Goal: Information Seeking & Learning: Learn about a topic

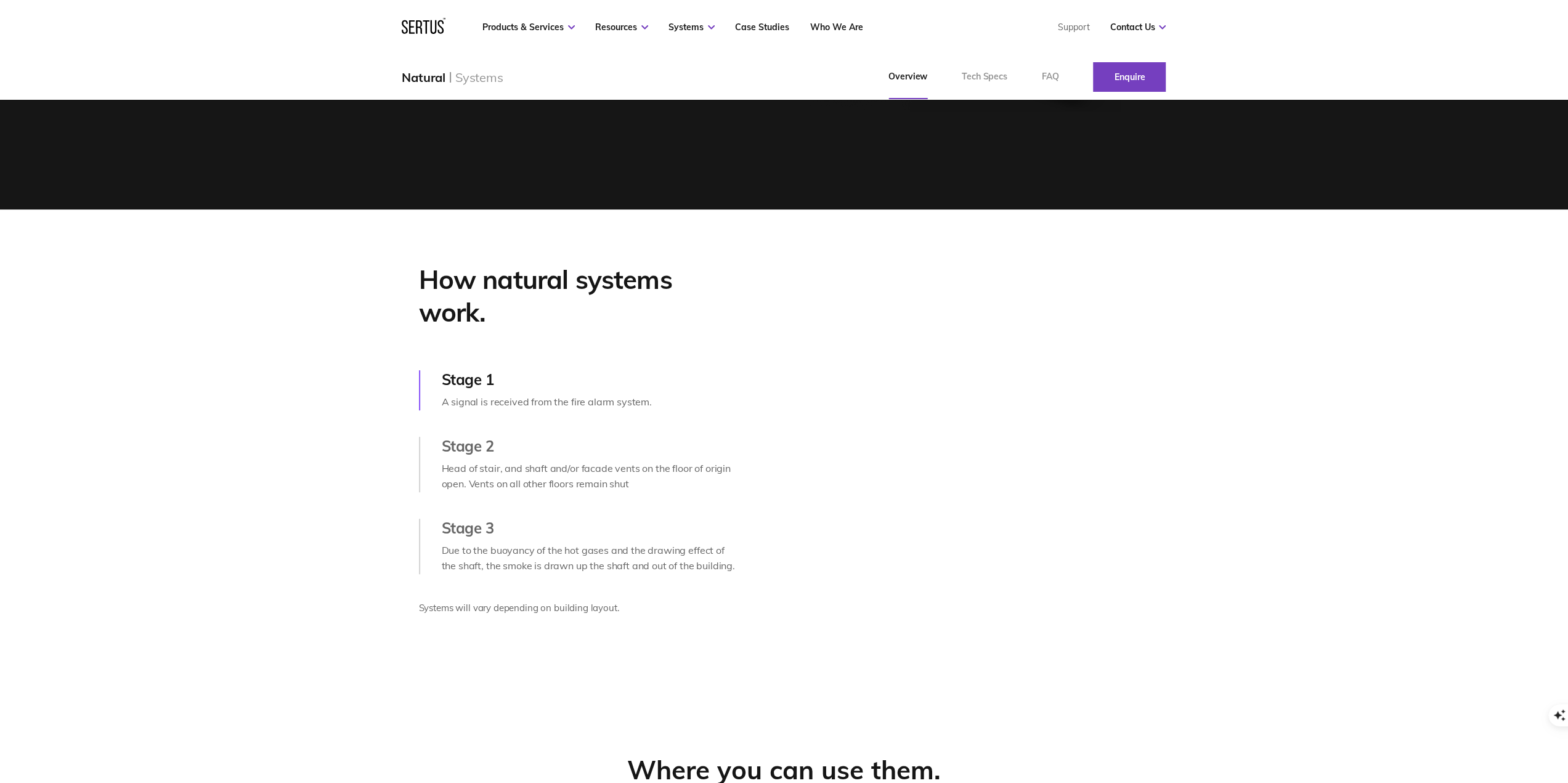
scroll to position [431, 0]
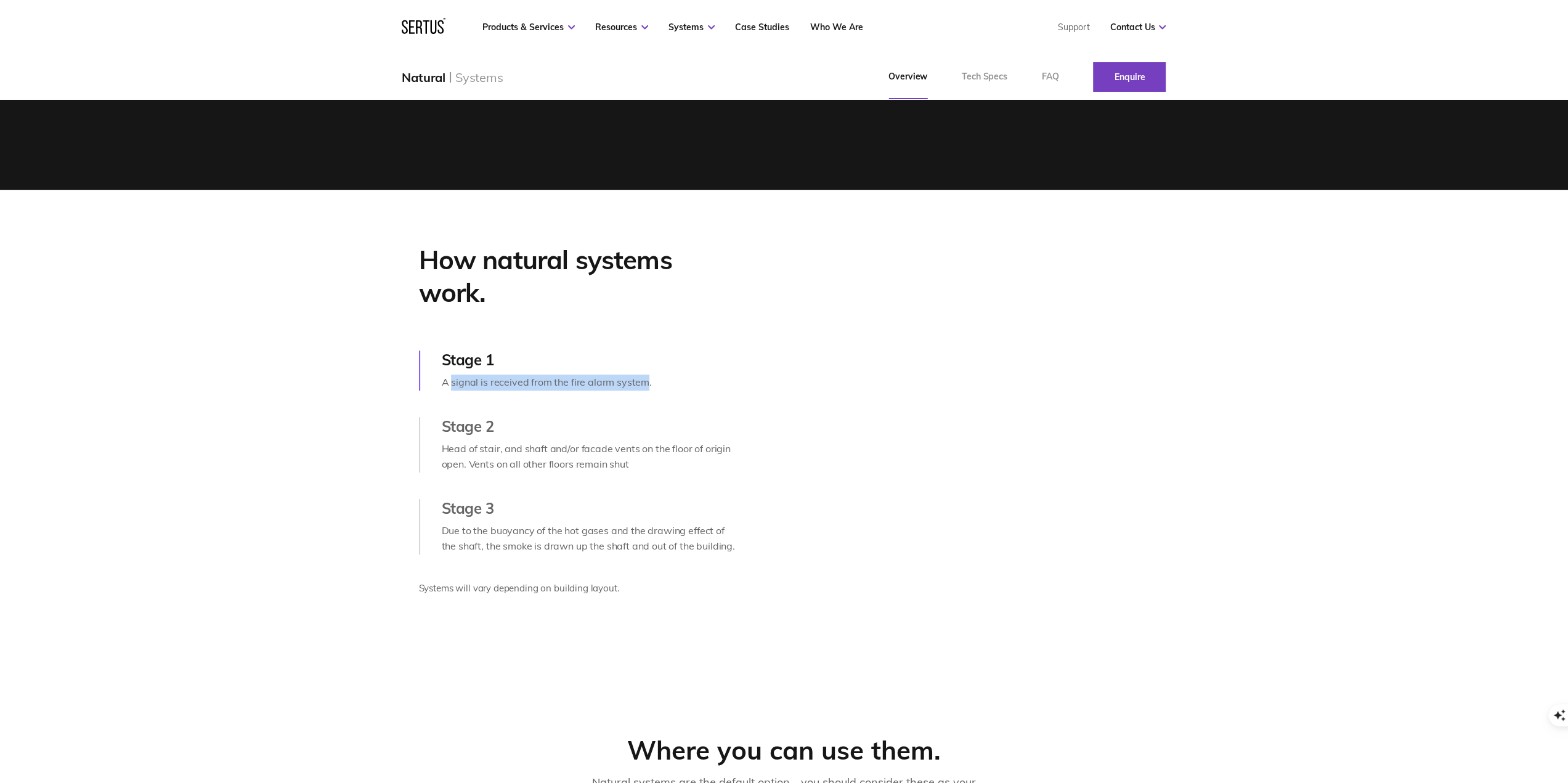
drag, startPoint x: 455, startPoint y: 406, endPoint x: 662, endPoint y: 404, distance: 207.0
click at [647, 390] on div "A signal is received from the fire alarm system." at bounding box center [591, 382] width 297 height 16
click at [662, 390] on div "A signal is received from the fire alarm system." at bounding box center [591, 382] width 297 height 16
drag, startPoint x: 443, startPoint y: 469, endPoint x: 466, endPoint y: 471, distance: 23.1
click at [466, 471] on div "Head of stair, and shaft and/or facade vents on the floor of origin open. Vents…" at bounding box center [591, 457] width 297 height 32
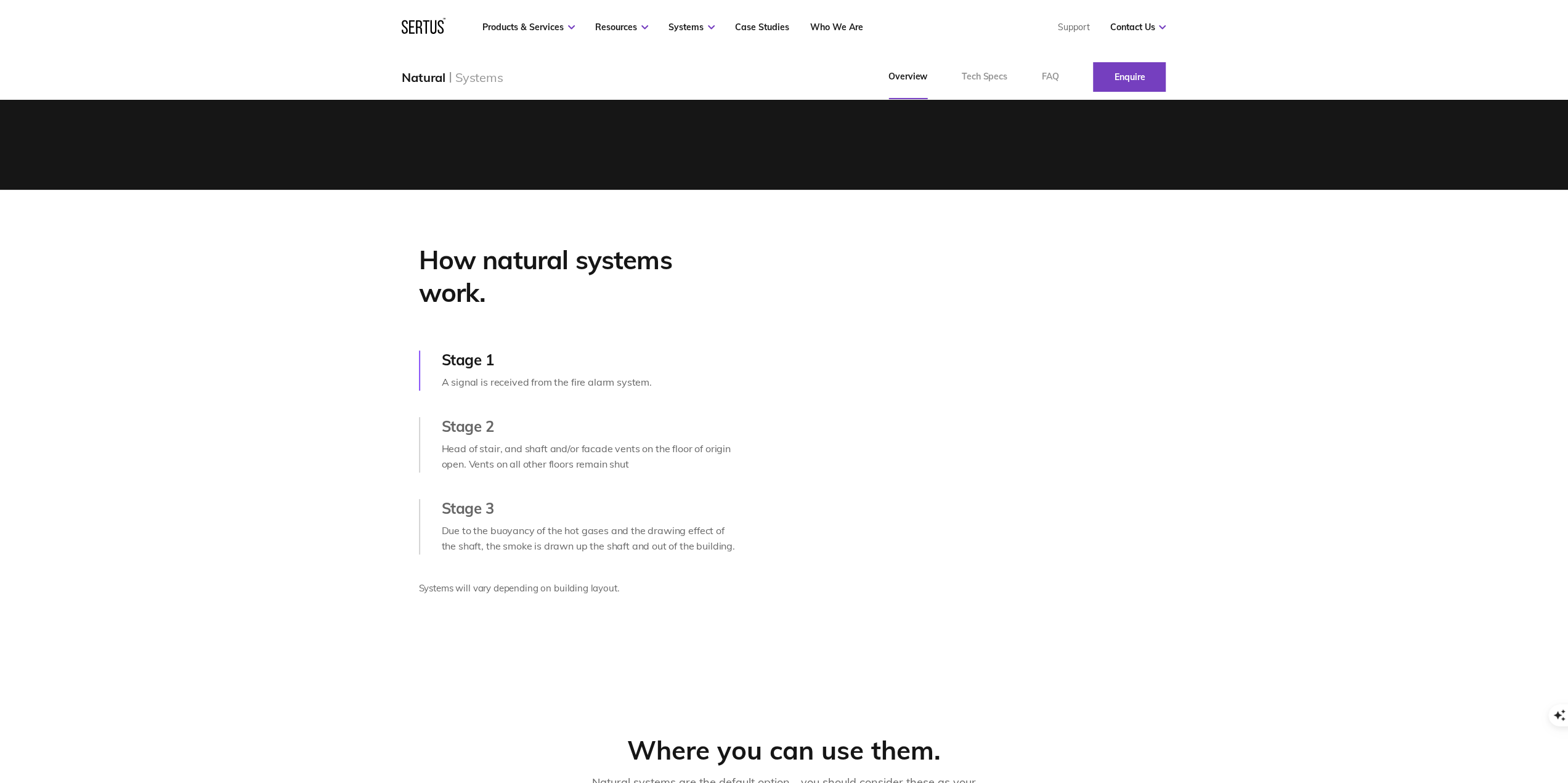
click at [529, 473] on div "Head of stair, and shaft and/or facade vents on the floor of origin open. Vents…" at bounding box center [591, 457] width 297 height 32
click at [487, 435] on div "Stage 2" at bounding box center [591, 427] width 297 height 19
drag, startPoint x: 440, startPoint y: 472, endPoint x: 755, endPoint y: 488, distance: 315.4
click at [755, 488] on div "How natural systems work. Stage 1 A signal is received from the fire alarm syst…" at bounding box center [578, 427] width 671 height 367
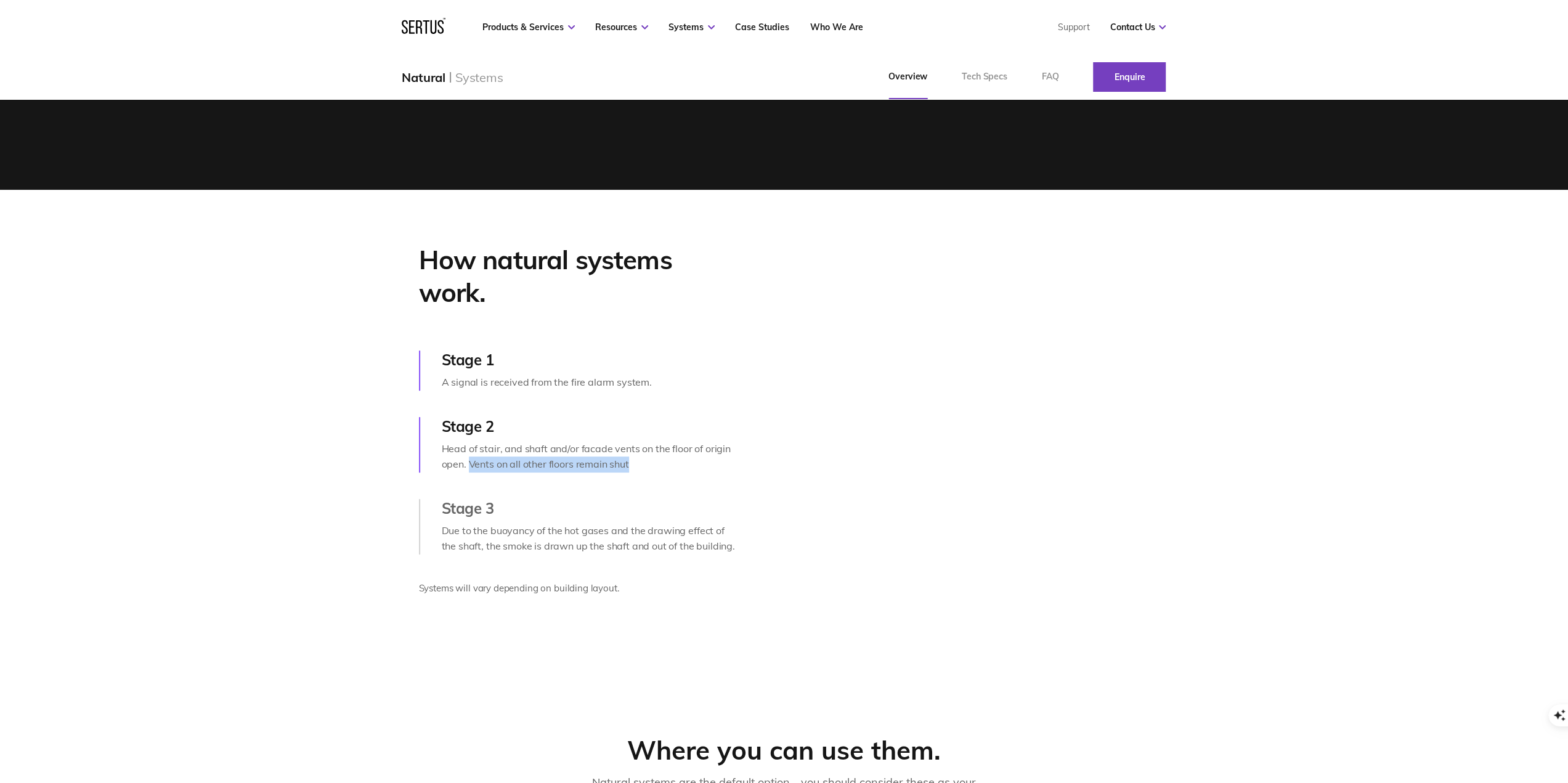
drag, startPoint x: 469, startPoint y: 489, endPoint x: 659, endPoint y: 494, distance: 190.1
click at [659, 473] on div "Head of stair, and shaft and/or facade vents on the floor of origin open. Vents…" at bounding box center [591, 457] width 297 height 32
drag, startPoint x: 441, startPoint y: 551, endPoint x: 742, endPoint y: 573, distance: 301.8
click at [742, 573] on div "How natural systems work. Stage 1 A signal is received from the fire alarm syst…" at bounding box center [578, 427] width 671 height 367
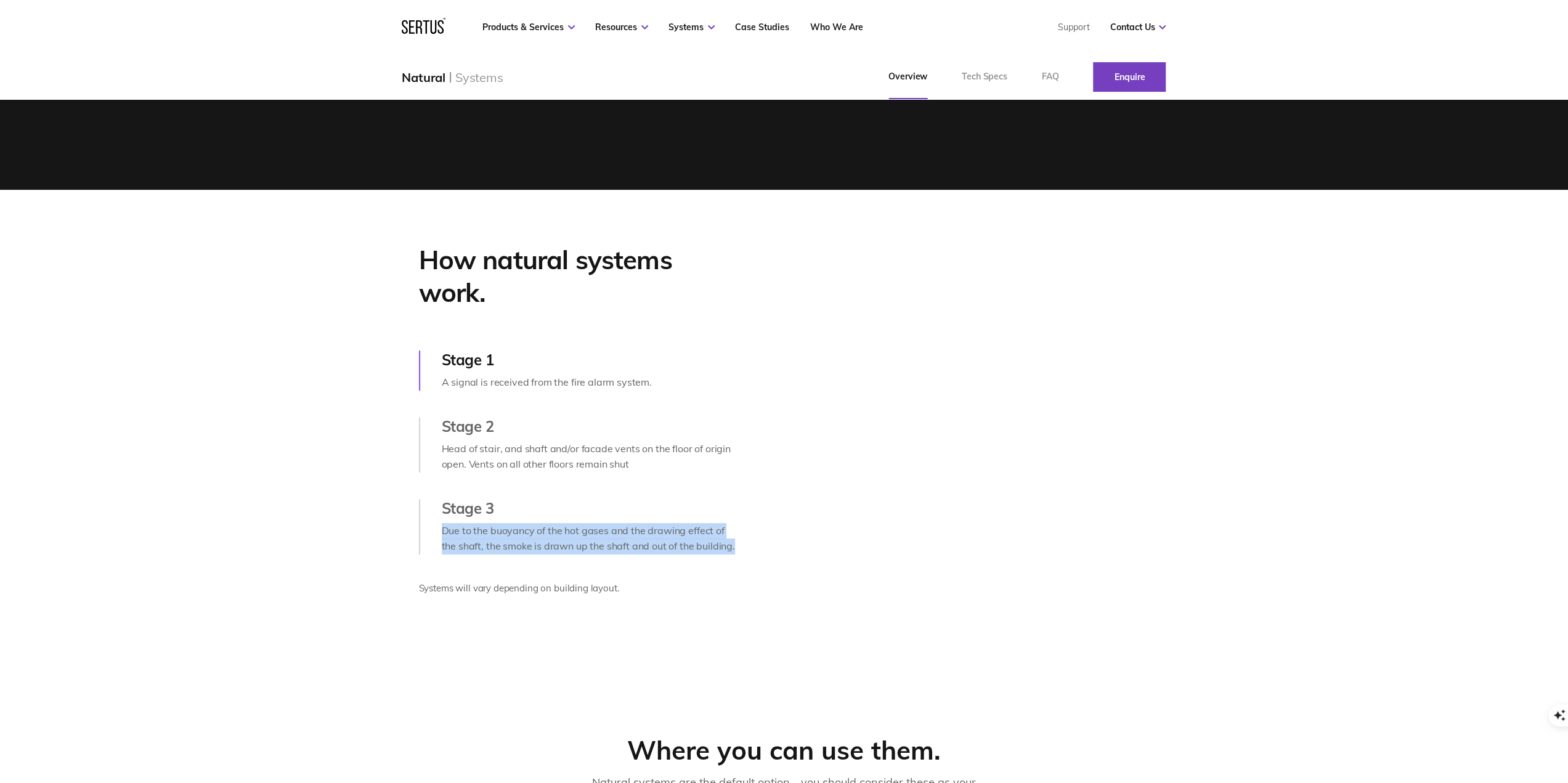
click at [742, 573] on div "How natural systems work. Stage 1 A signal is received from the fire alarm syst…" at bounding box center [578, 427] width 671 height 367
drag, startPoint x: 490, startPoint y: 565, endPoint x: 755, endPoint y: 569, distance: 265.0
click at [755, 569] on div "How natural systems work. Stage 1 A signal is received from the fire alarm syst…" at bounding box center [578, 427] width 671 height 367
drag, startPoint x: 442, startPoint y: 551, endPoint x: 451, endPoint y: 552, distance: 9.1
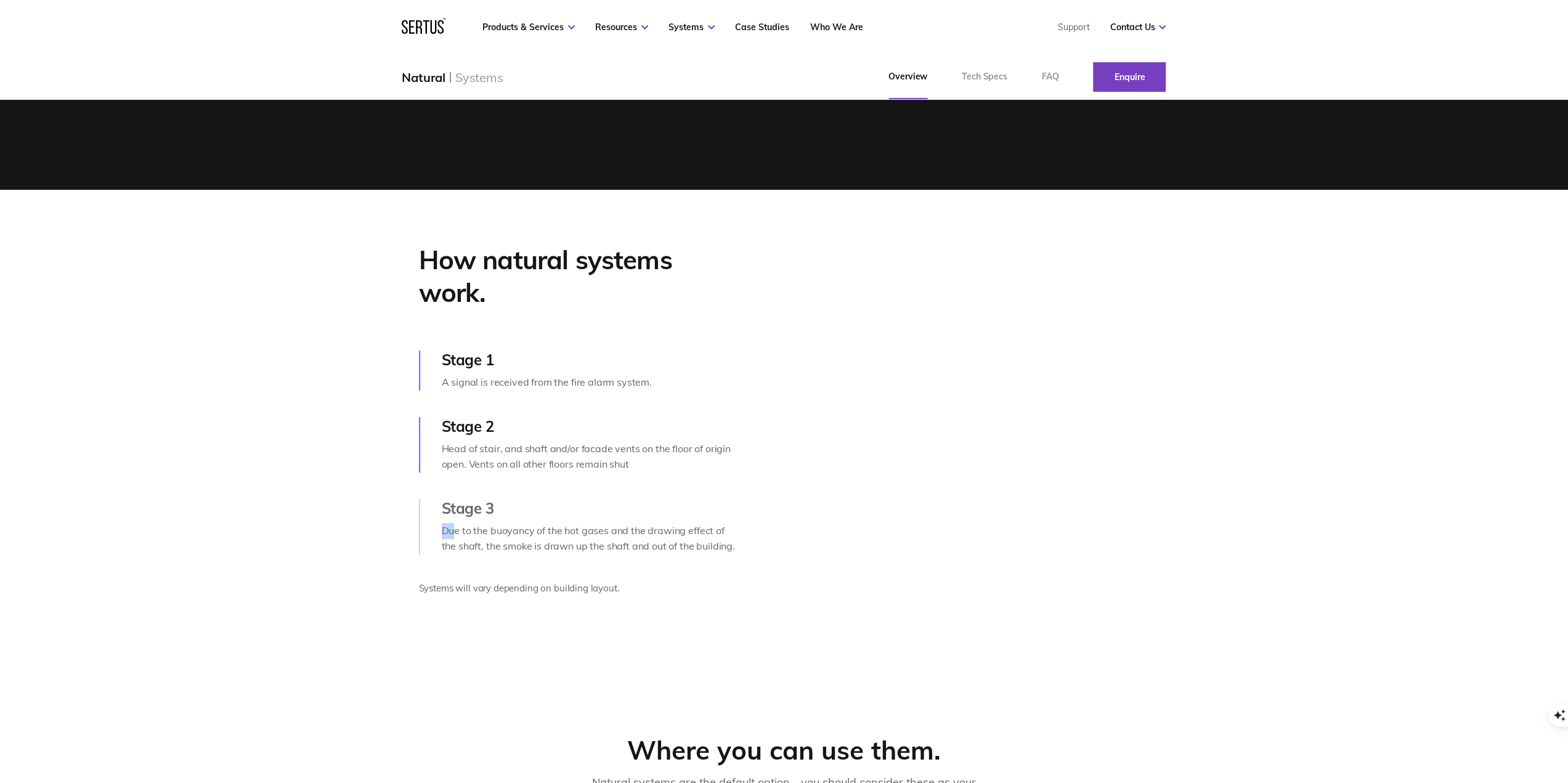
click at [451, 552] on div "Due to the buoyancy of the hot gases and the drawing effect of the shaft, the s…" at bounding box center [591, 539] width 297 height 32
click at [500, 554] on div "Due to the buoyancy of the hot gases and the drawing effect of the shaft, the s…" at bounding box center [591, 539] width 297 height 32
drag, startPoint x: 489, startPoint y: 551, endPoint x: 774, endPoint y: 548, distance: 285.0
click at [774, 548] on div "How natural systems work. Stage 1 A signal is received from the fire alarm syst…" at bounding box center [578, 427] width 671 height 367
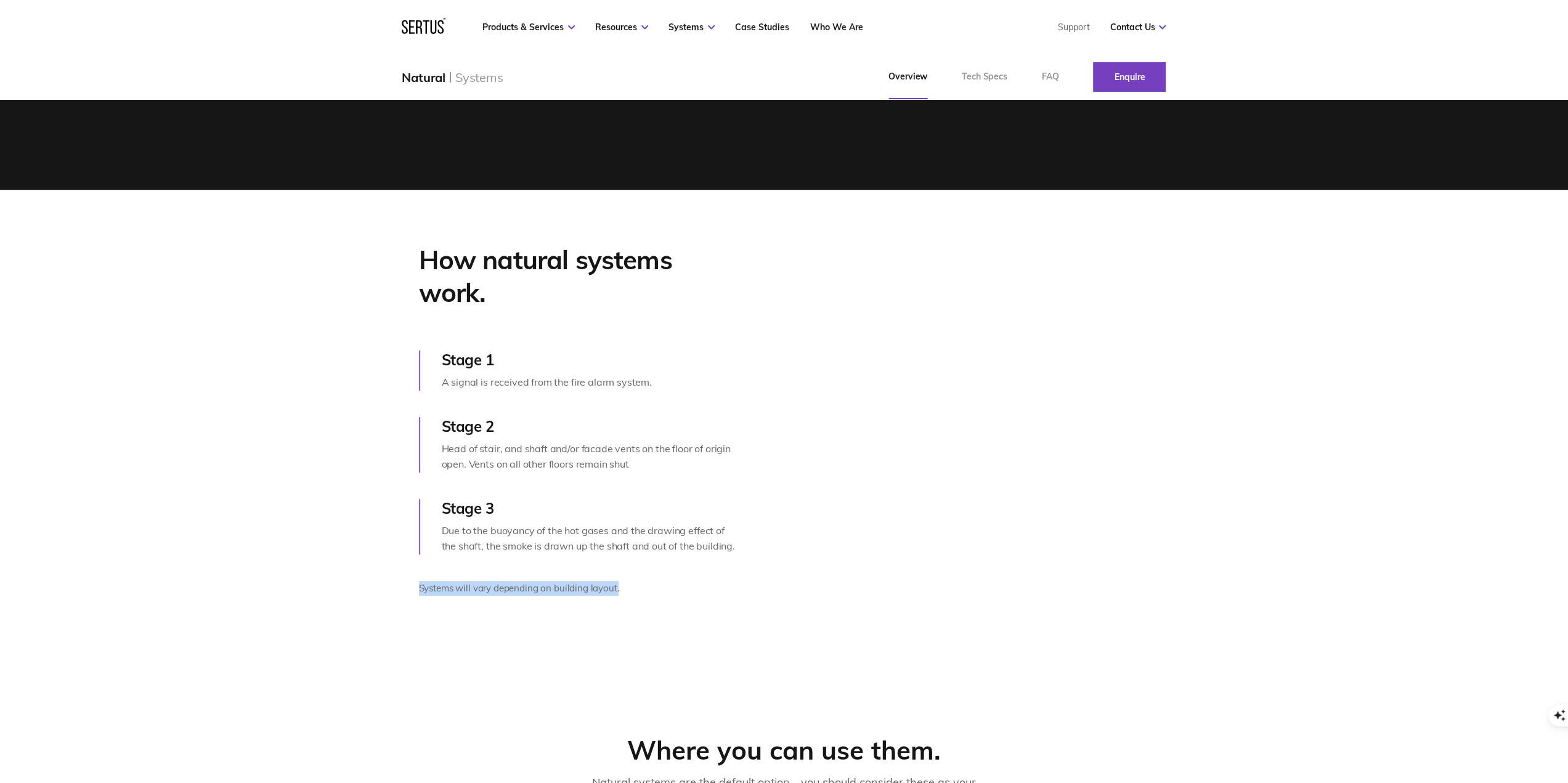
drag, startPoint x: 502, startPoint y: 605, endPoint x: 653, endPoint y: 611, distance: 151.1
click at [653, 595] on p "Systems will vary depending on building layout." at bounding box center [579, 588] width 321 height 14
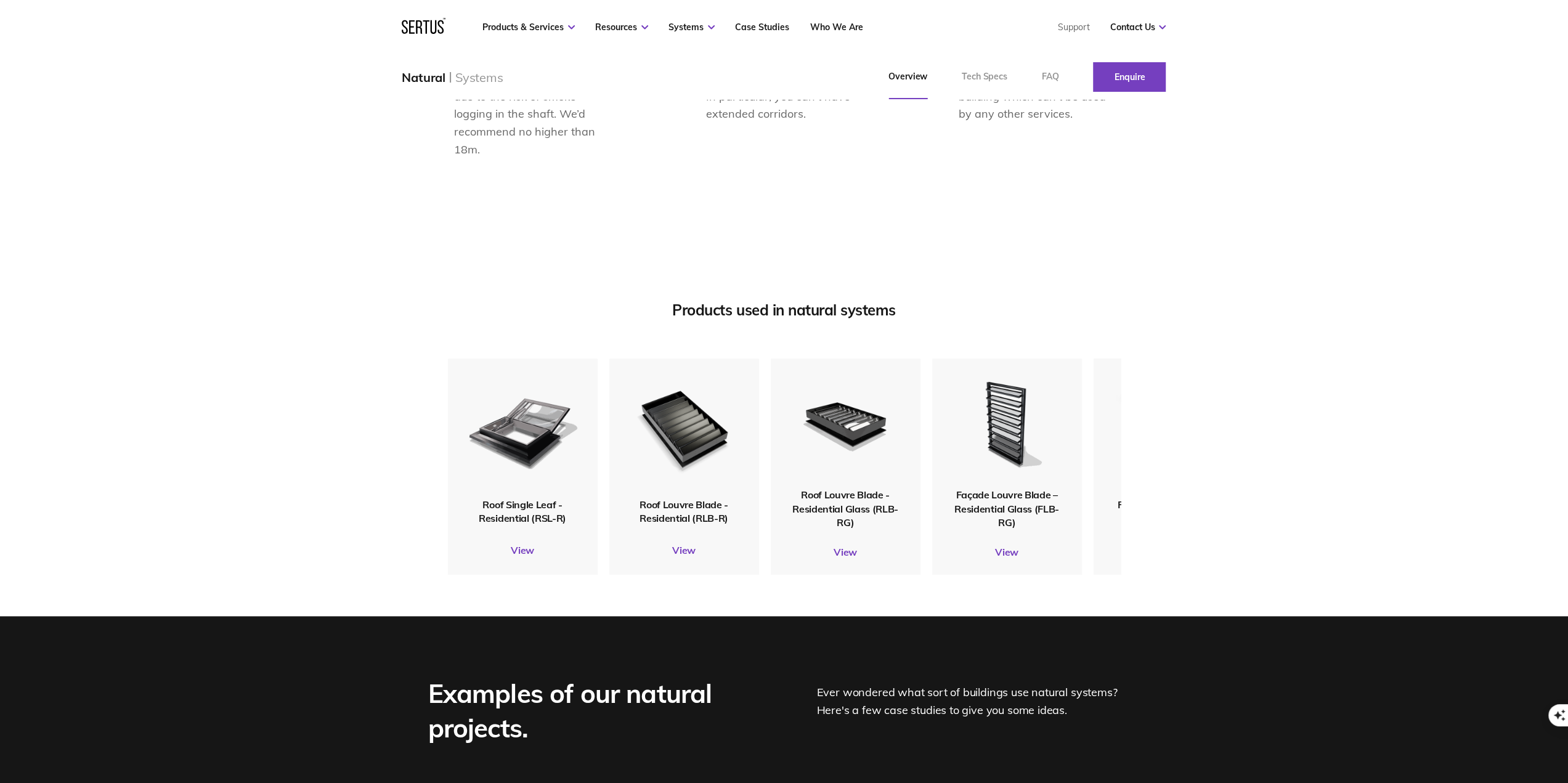
scroll to position [1478, 0]
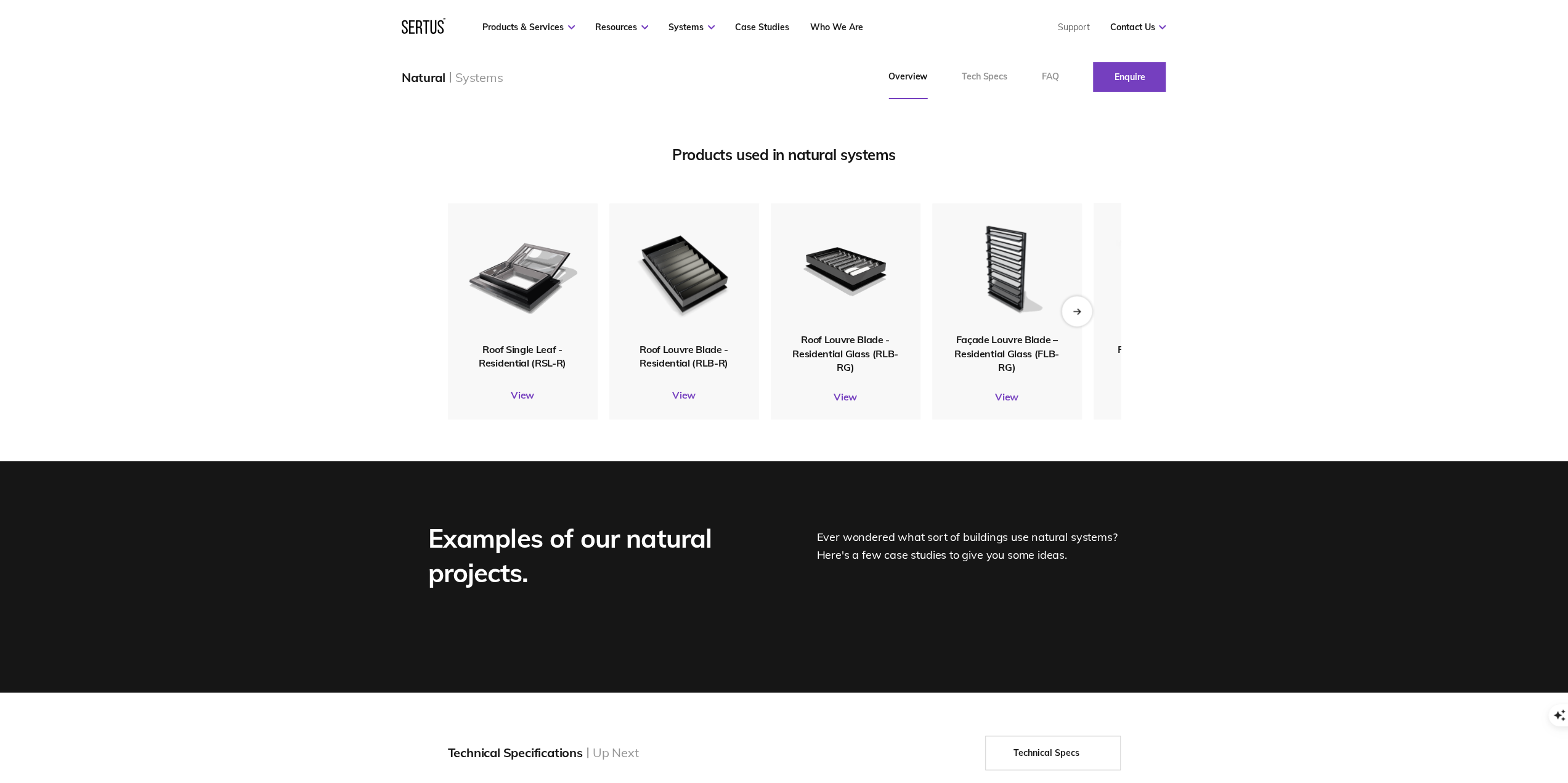
click at [1087, 326] on div "Next slide" at bounding box center [1077, 311] width 30 height 30
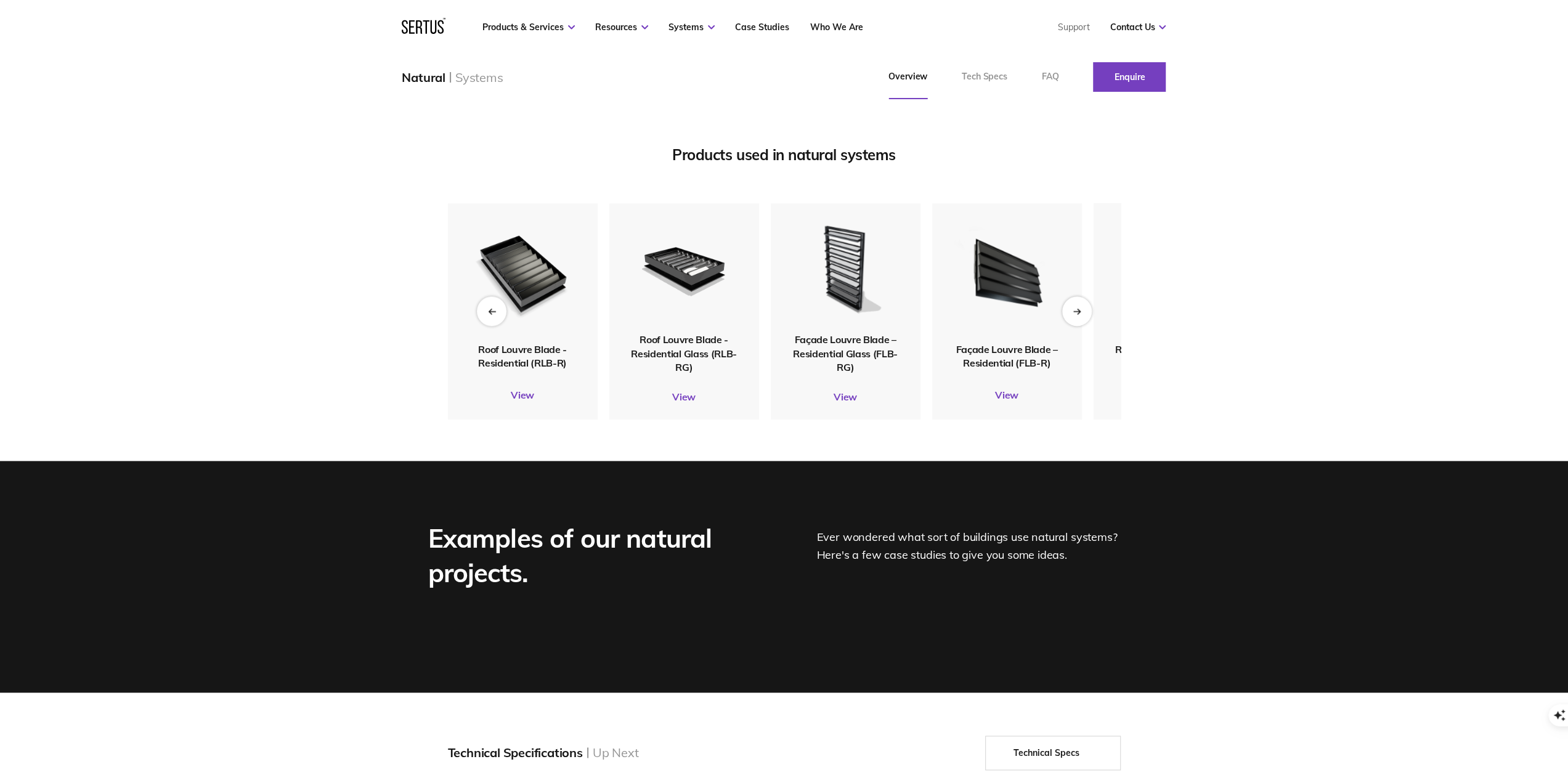
click at [819, 373] on span "Façade Louvre Blade – Residential Glass (FLB-RG)" at bounding box center [845, 353] width 105 height 40
click at [849, 419] on div "Façade Louvre Blade – Residential Glass (FLB-RG) View" at bounding box center [845, 311] width 149 height 216
click at [849, 403] on link "View" at bounding box center [845, 396] width 149 height 12
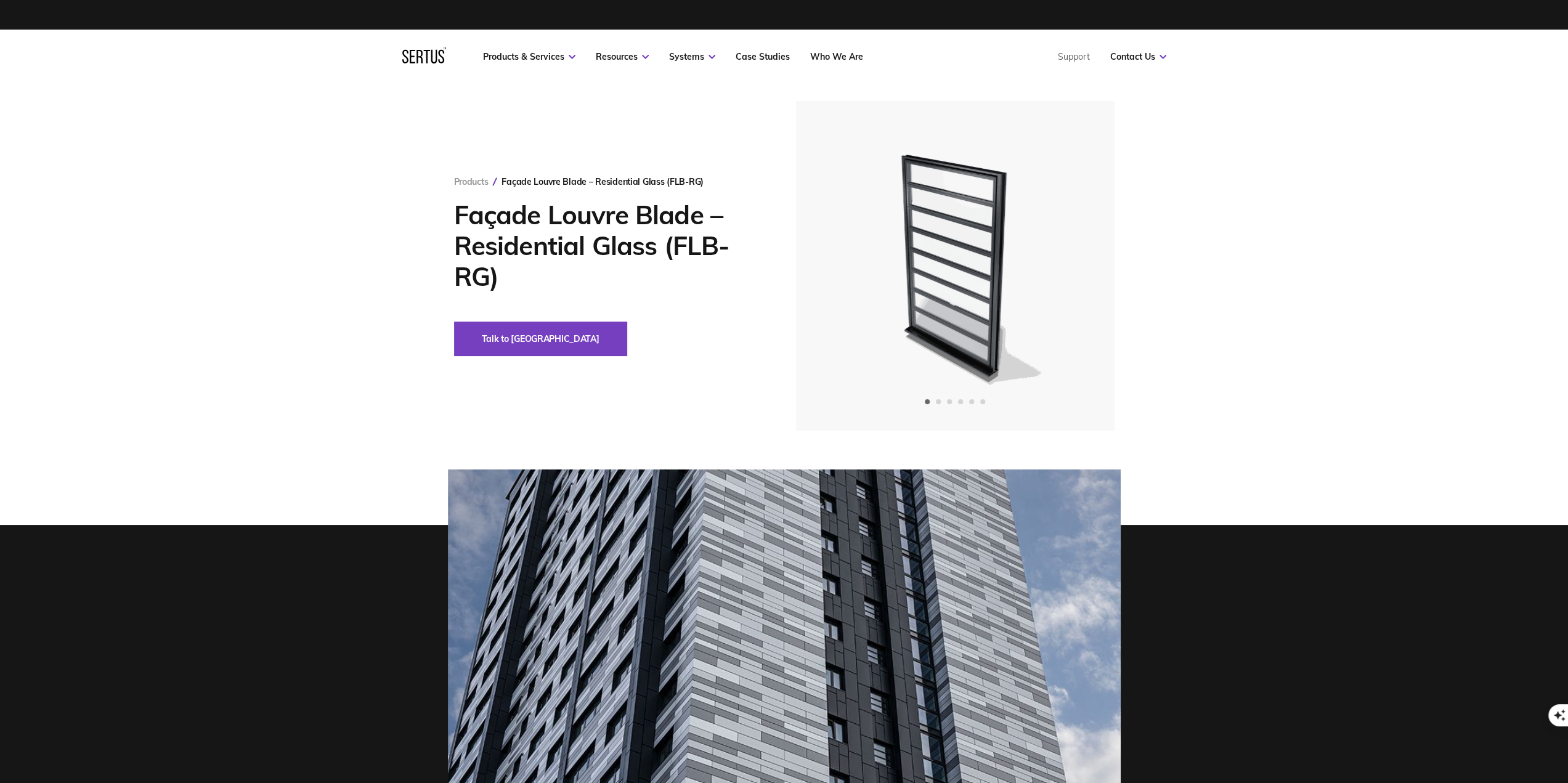
click at [568, 240] on h1 "Façade Louvre Blade – Residential Glass (FLB-RG)" at bounding box center [606, 246] width 305 height 92
click at [955, 328] on img at bounding box center [954, 266] width 302 height 330
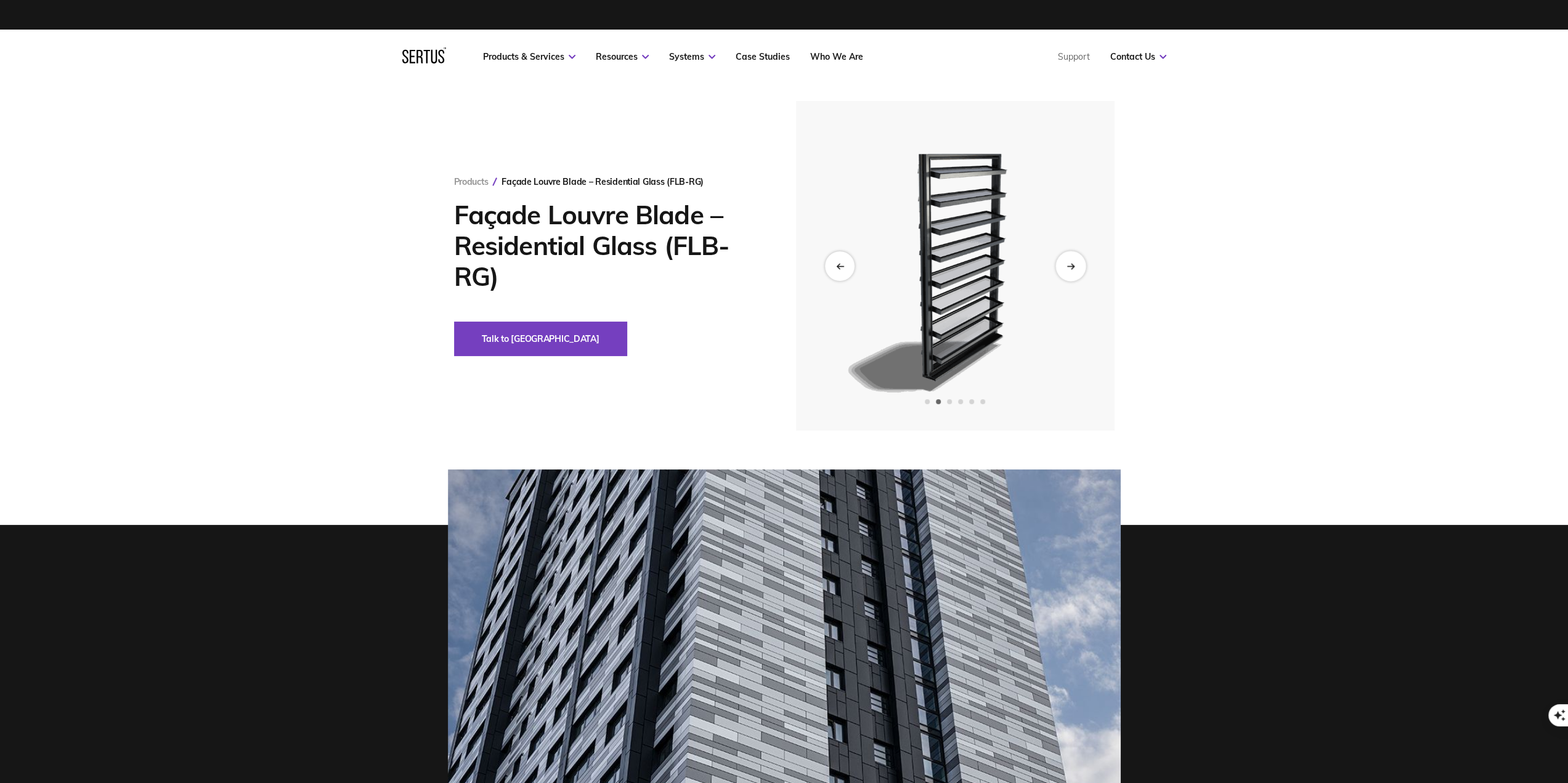
click at [1081, 271] on div "Next slide" at bounding box center [1071, 266] width 30 height 30
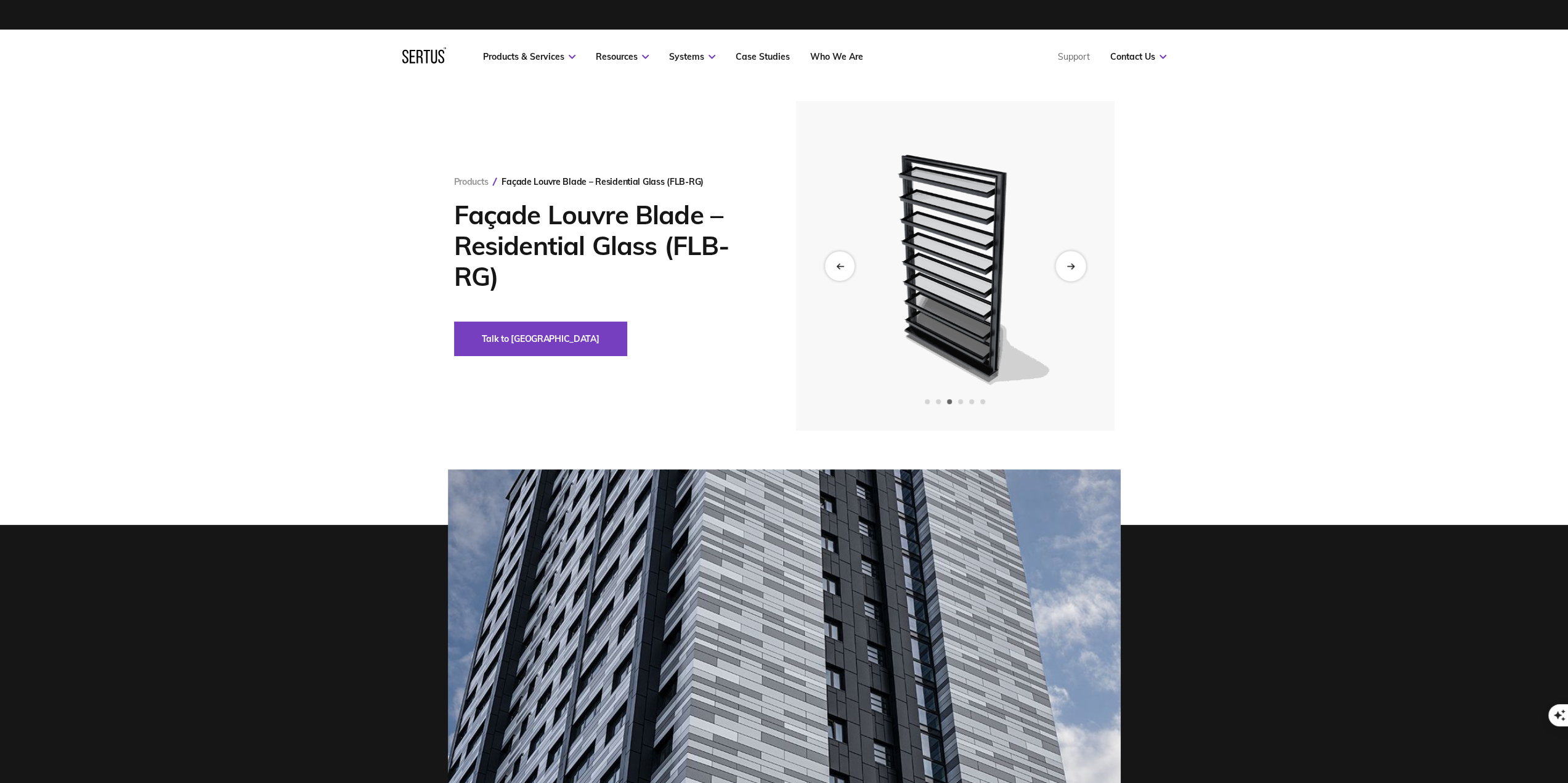
click at [1081, 271] on div "Next slide" at bounding box center [1071, 266] width 30 height 30
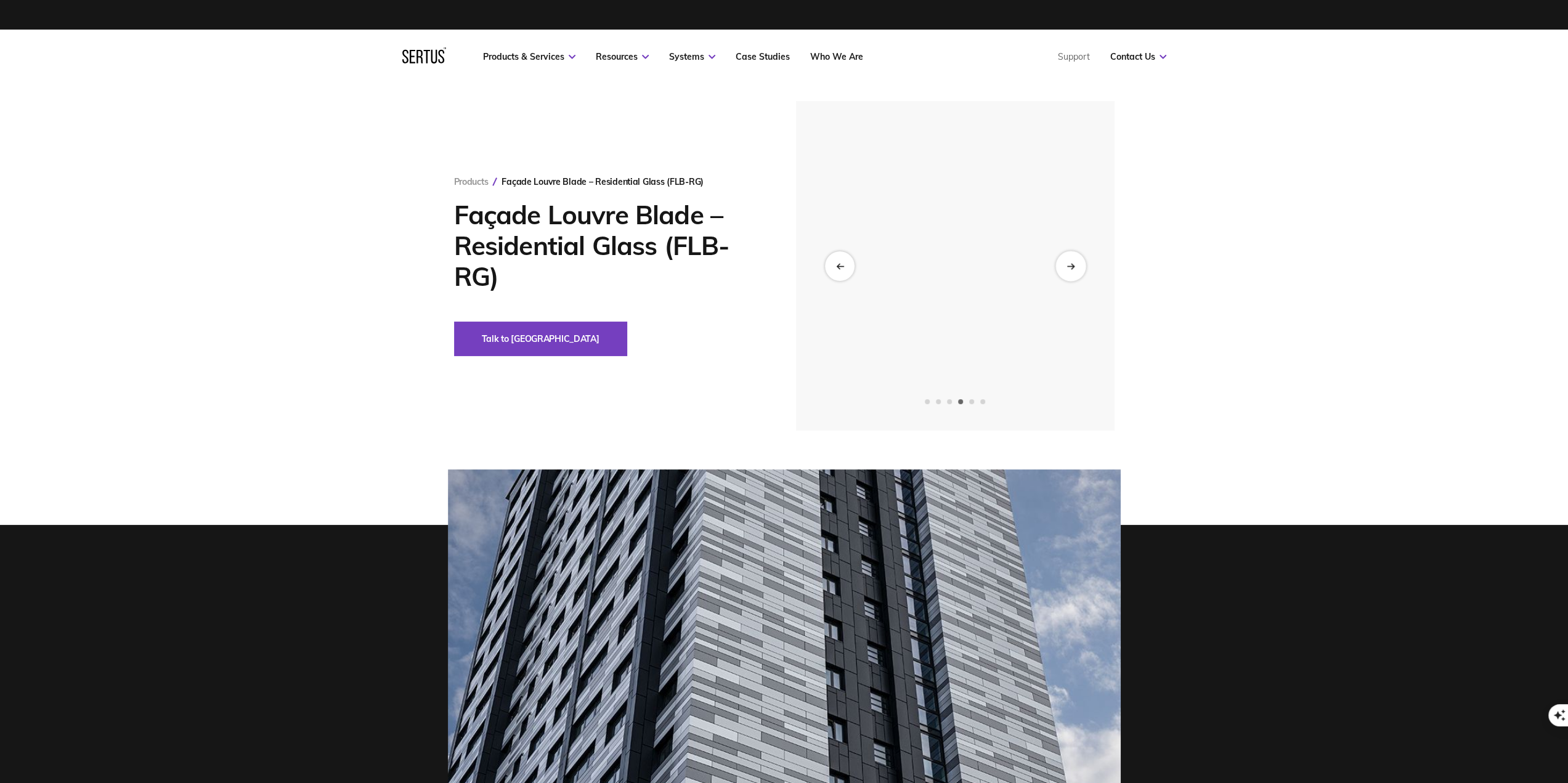
click at [1081, 271] on div "Next slide" at bounding box center [1071, 266] width 30 height 30
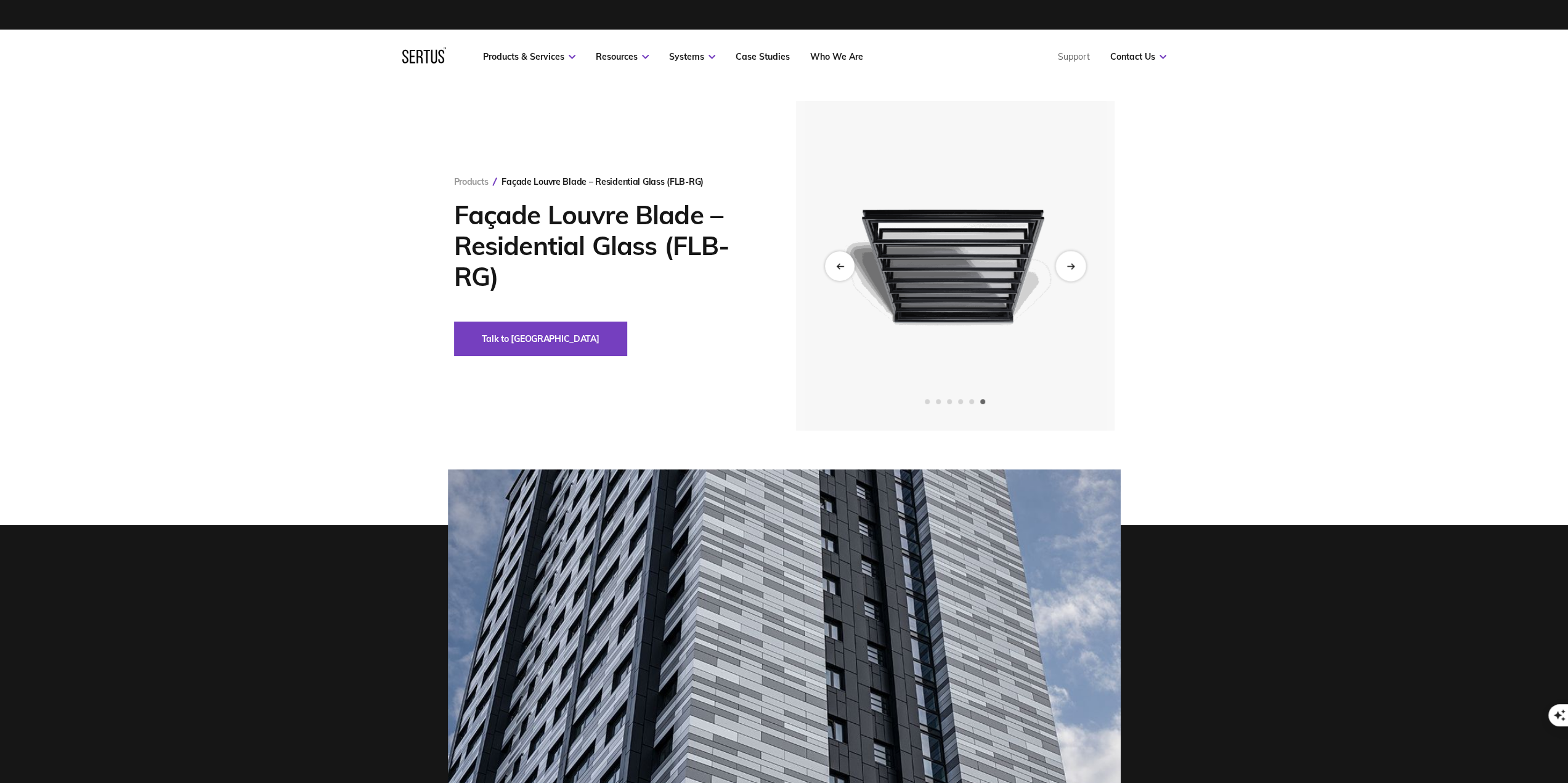
click at [1081, 271] on div "Next slide" at bounding box center [1071, 266] width 30 height 30
click at [1066, 261] on div "Next slide" at bounding box center [1071, 266] width 30 height 30
click at [865, 623] on img at bounding box center [785, 670] width 673 height 401
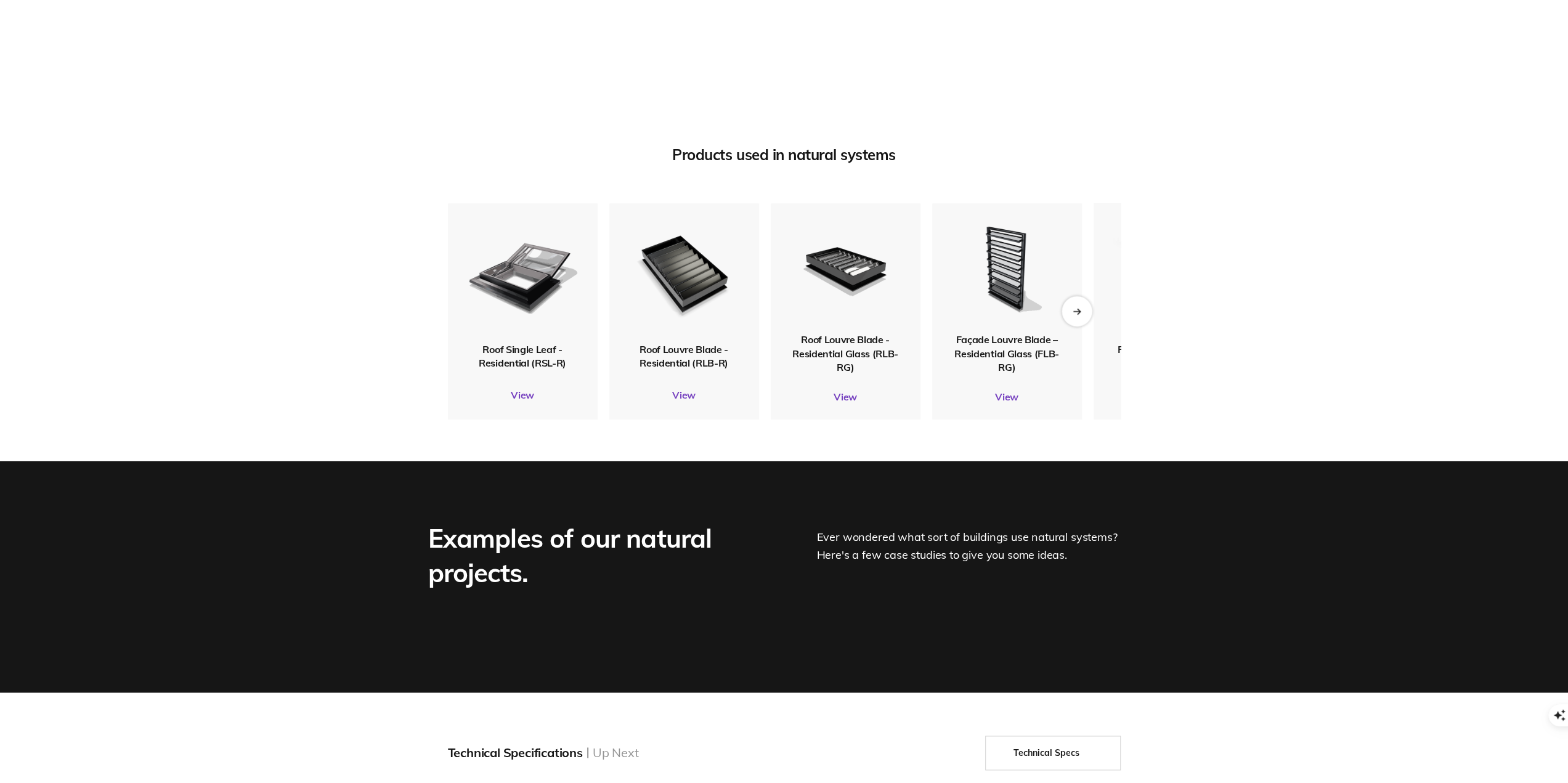
click at [1079, 326] on div "Next slide" at bounding box center [1077, 311] width 30 height 30
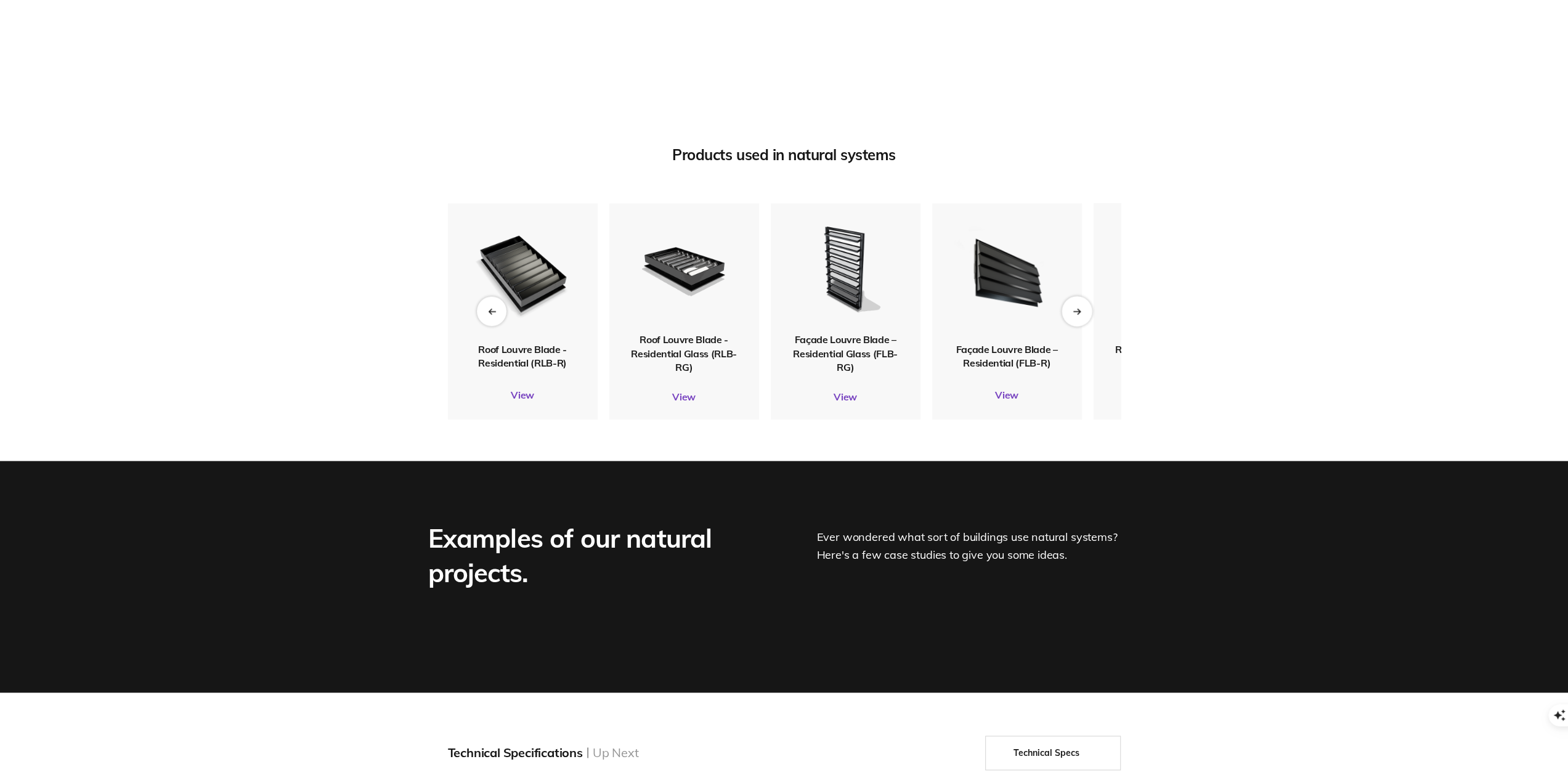
click at [1079, 326] on div "Next slide" at bounding box center [1077, 311] width 30 height 30
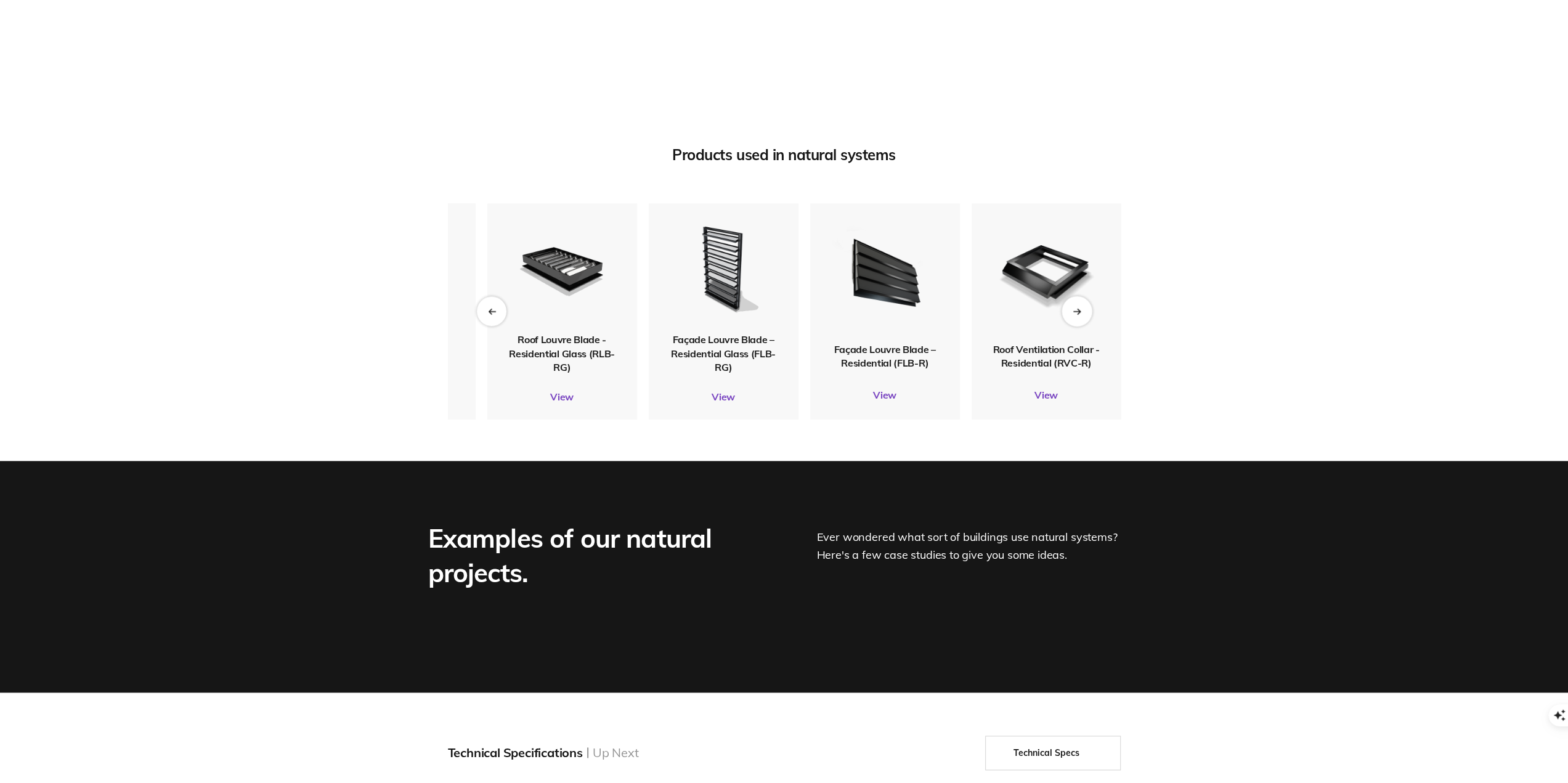
click at [1079, 326] on div "Next slide" at bounding box center [1077, 311] width 30 height 30
click at [489, 311] on icon "Previous slide" at bounding box center [492, 311] width 6 height 0
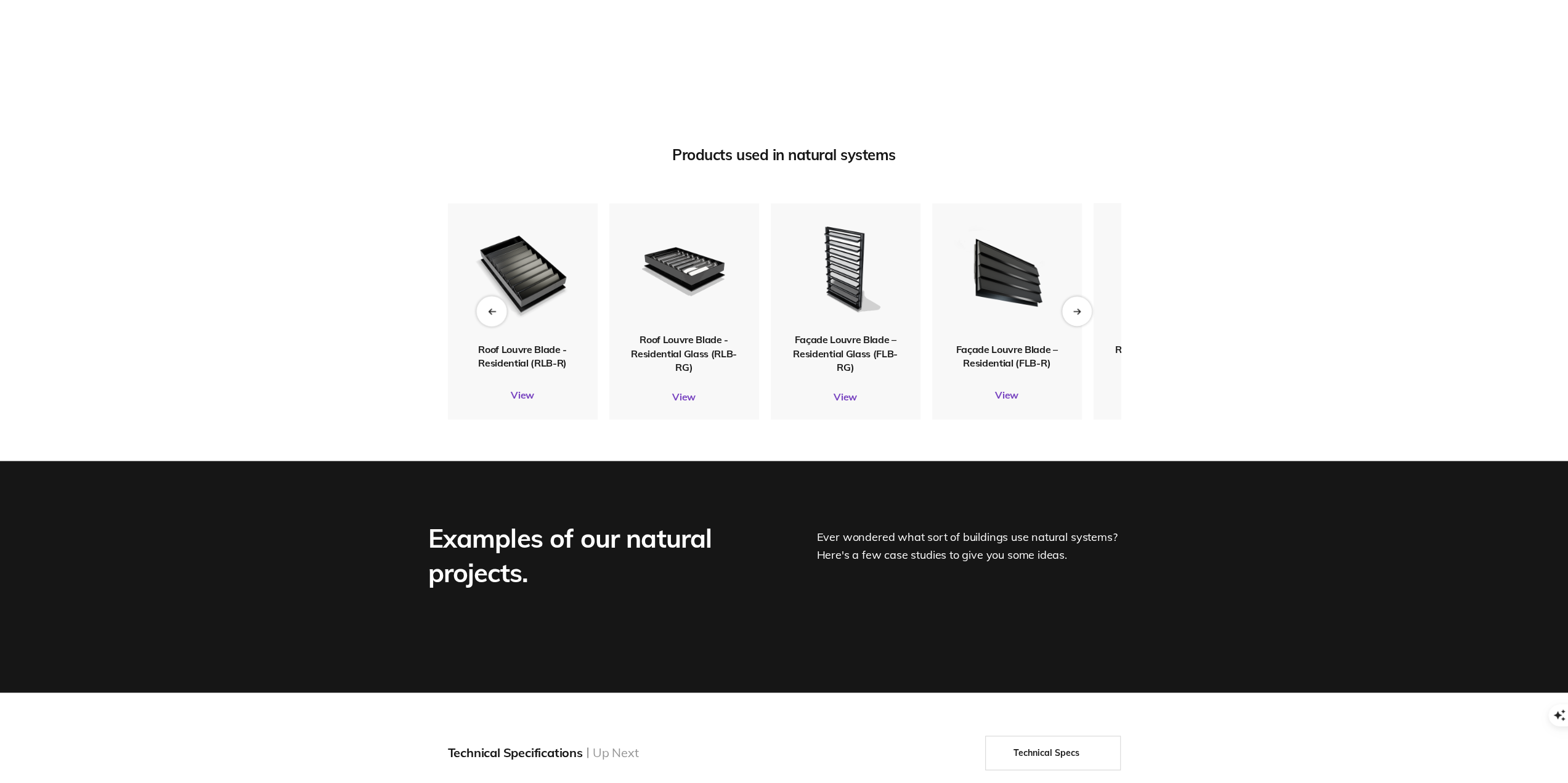
click at [489, 311] on icon "Previous slide" at bounding box center [492, 311] width 6 height 0
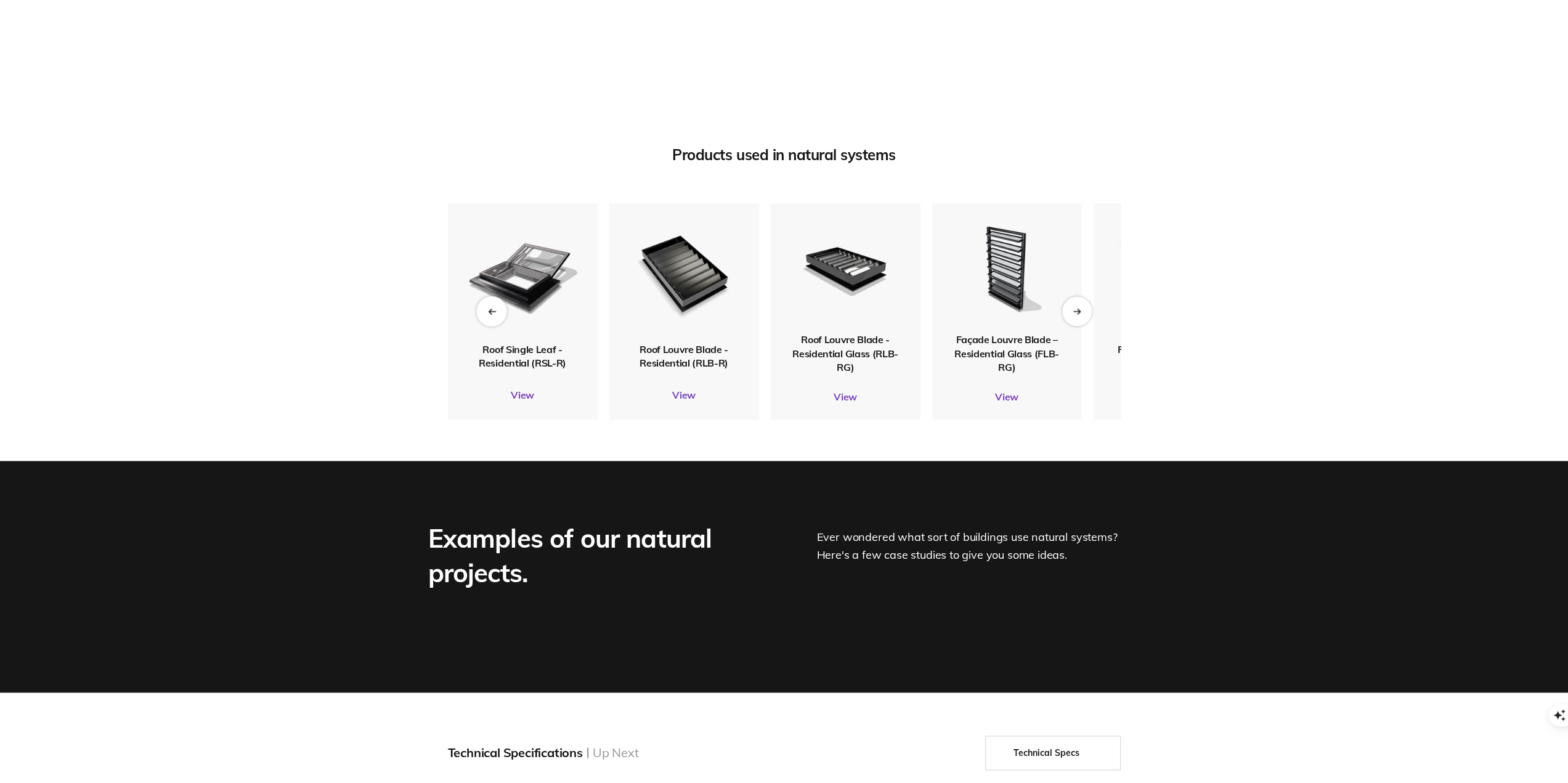
click at [489, 311] on icon "Previous slide" at bounding box center [492, 311] width 6 height 0
click at [514, 368] on span "Roof Single Leaf - Residential (RSL-R)" at bounding box center [522, 356] width 87 height 26
click at [516, 338] on img at bounding box center [522, 273] width 118 height 139
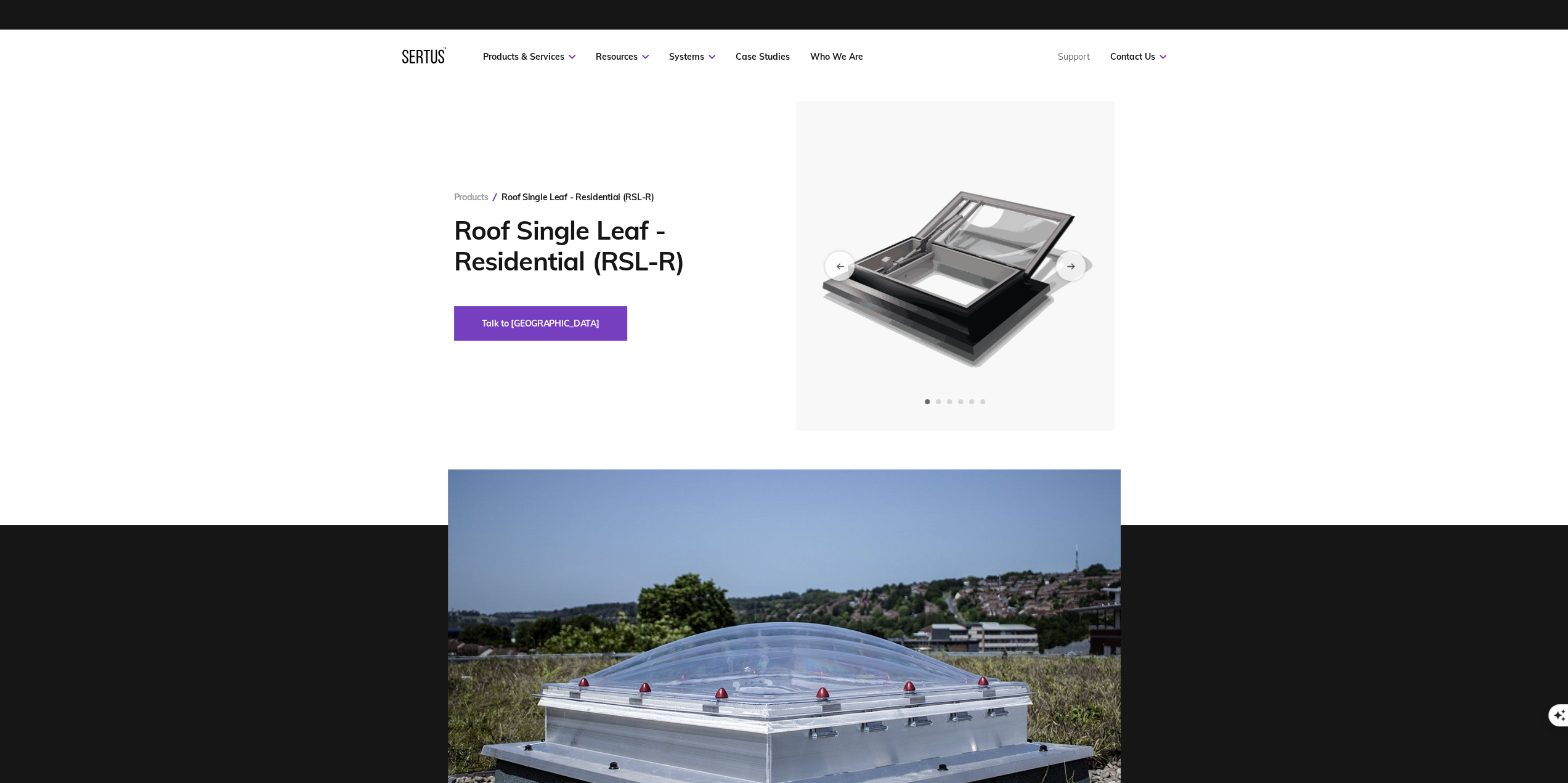
click at [1027, 261] on img at bounding box center [954, 266] width 302 height 330
click at [1076, 274] on div "Next slide" at bounding box center [1071, 266] width 30 height 30
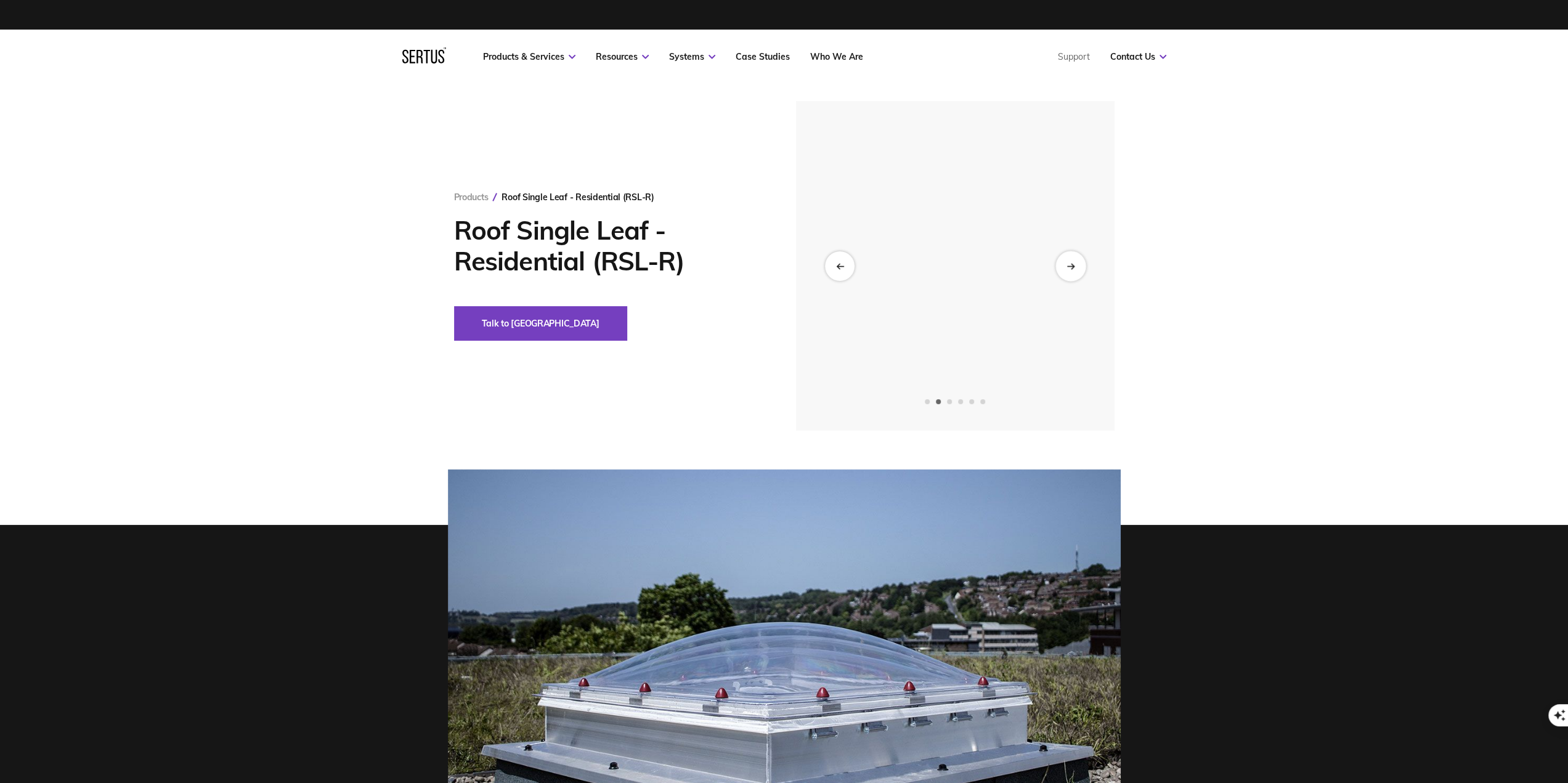
click at [1076, 274] on div "Next slide" at bounding box center [1071, 266] width 30 height 30
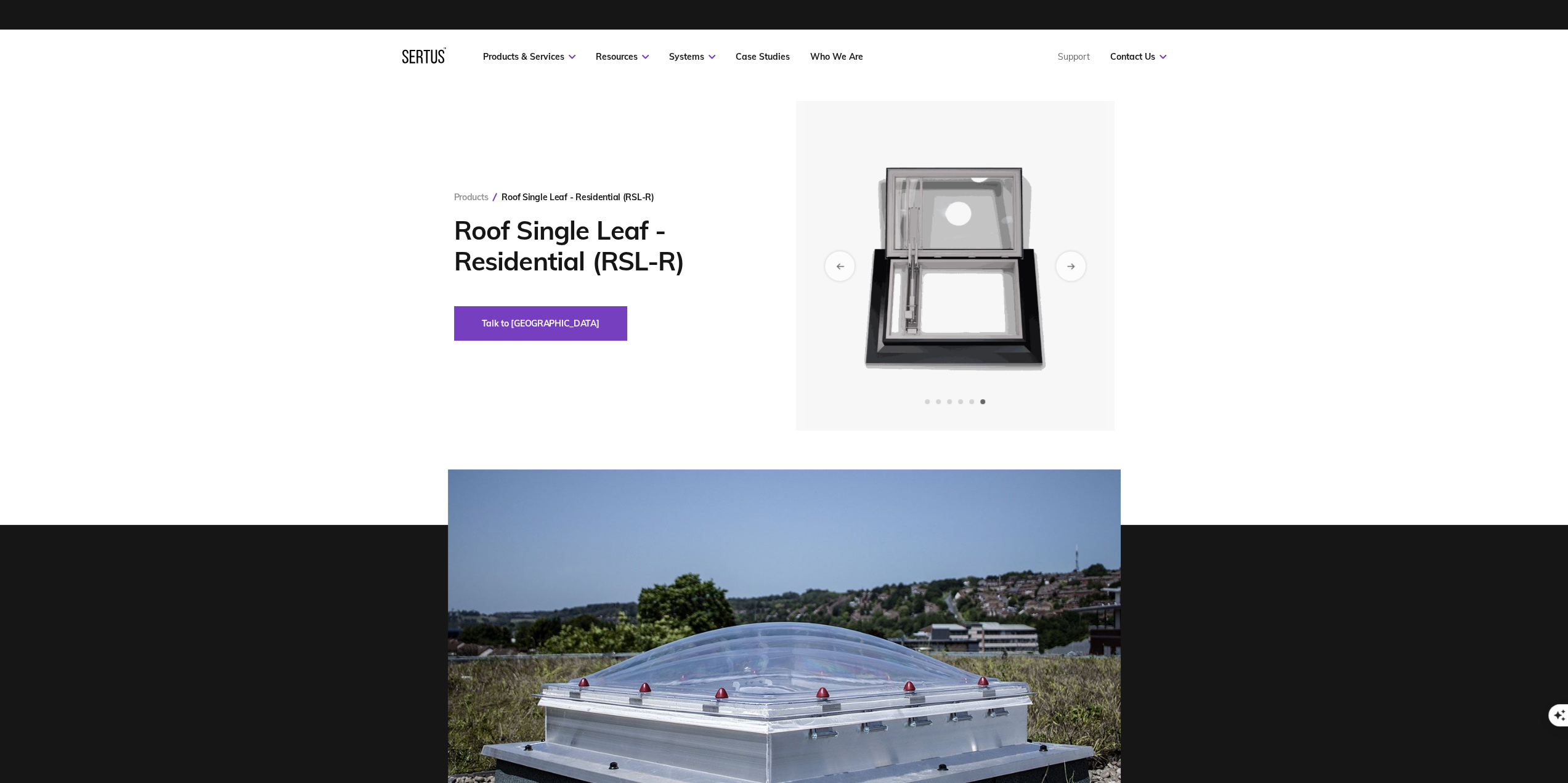
click at [368, 238] on div "Products Roof Single Leaf - Residential (RSL-R) Roof Single Leaf - Residential …" at bounding box center [784, 266] width 1568 height 330
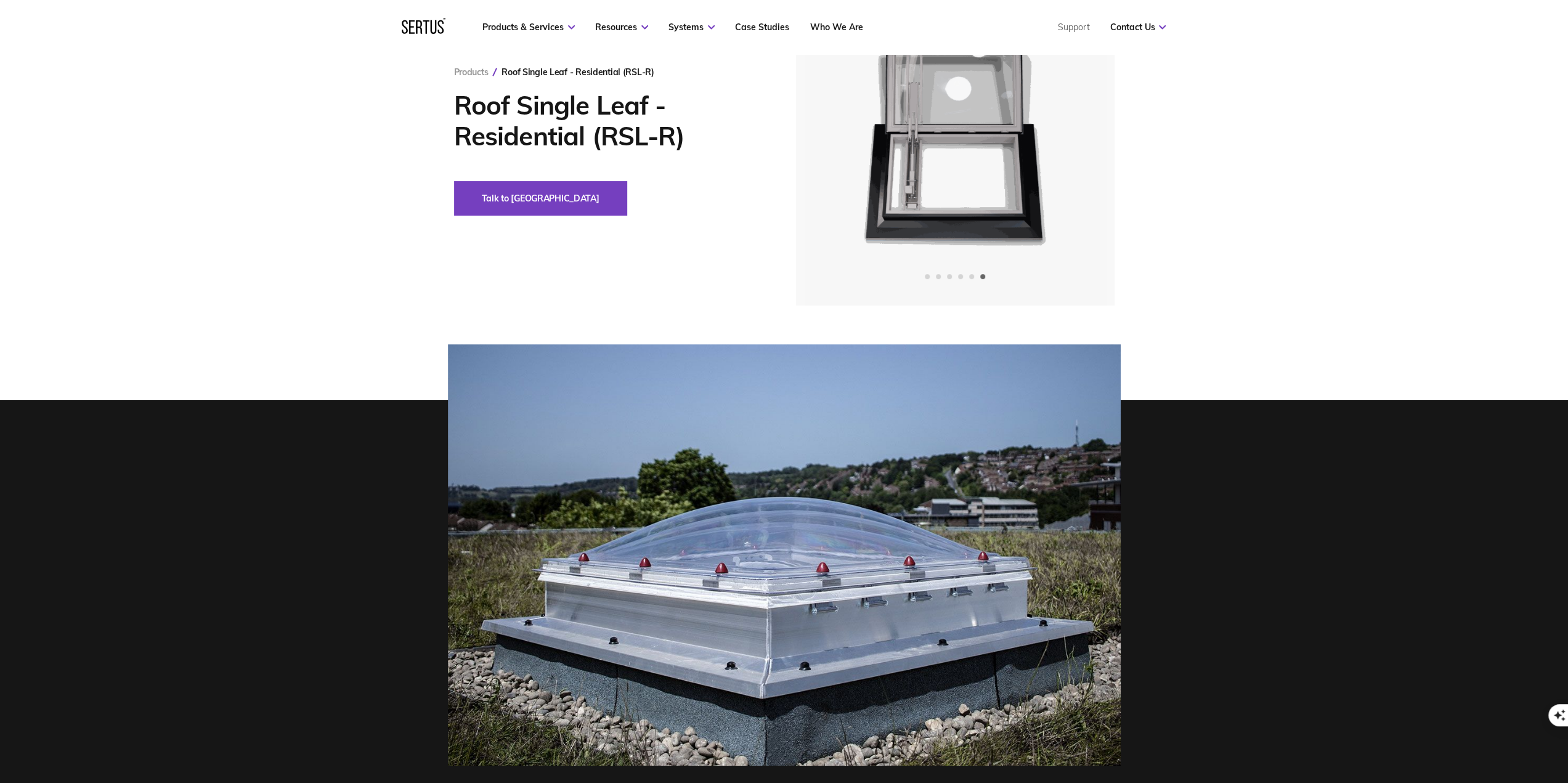
scroll to position [123, 0]
